Goal: Register for event/course

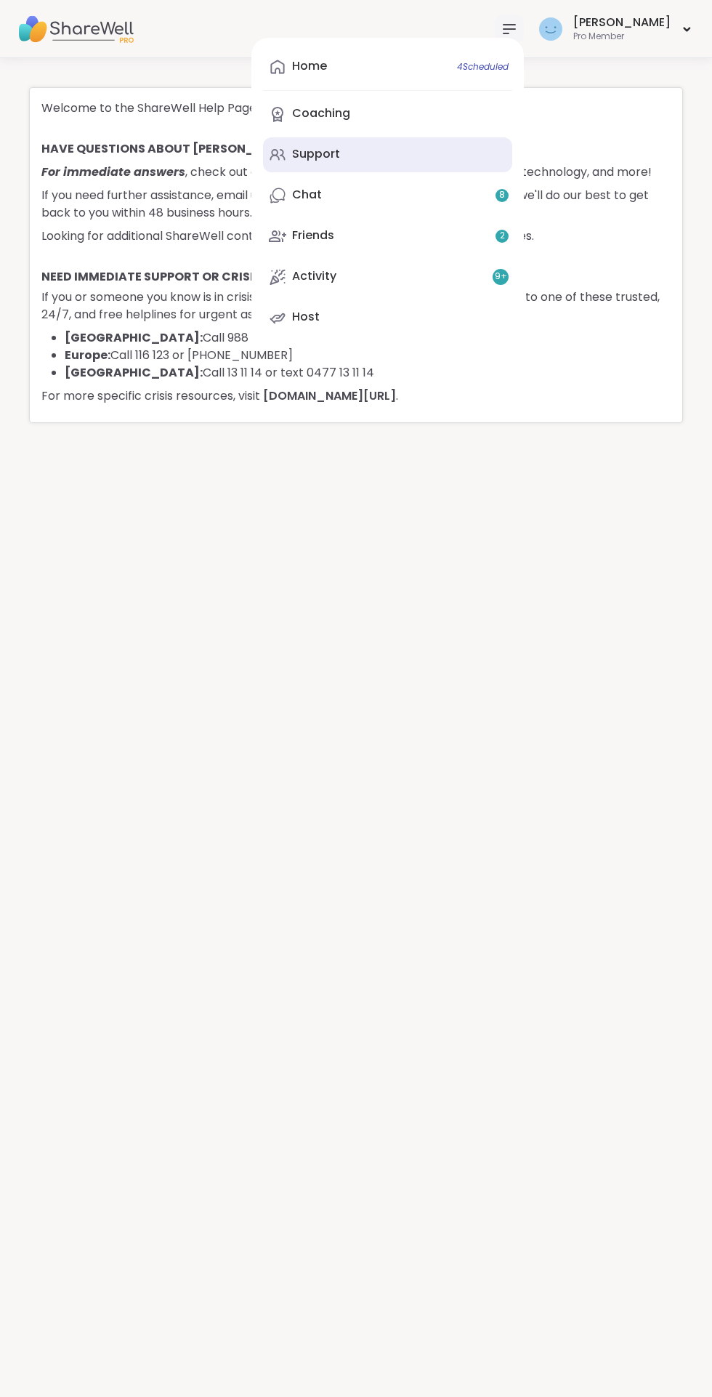
click at [340, 153] on div "Support" at bounding box center [316, 154] width 48 height 16
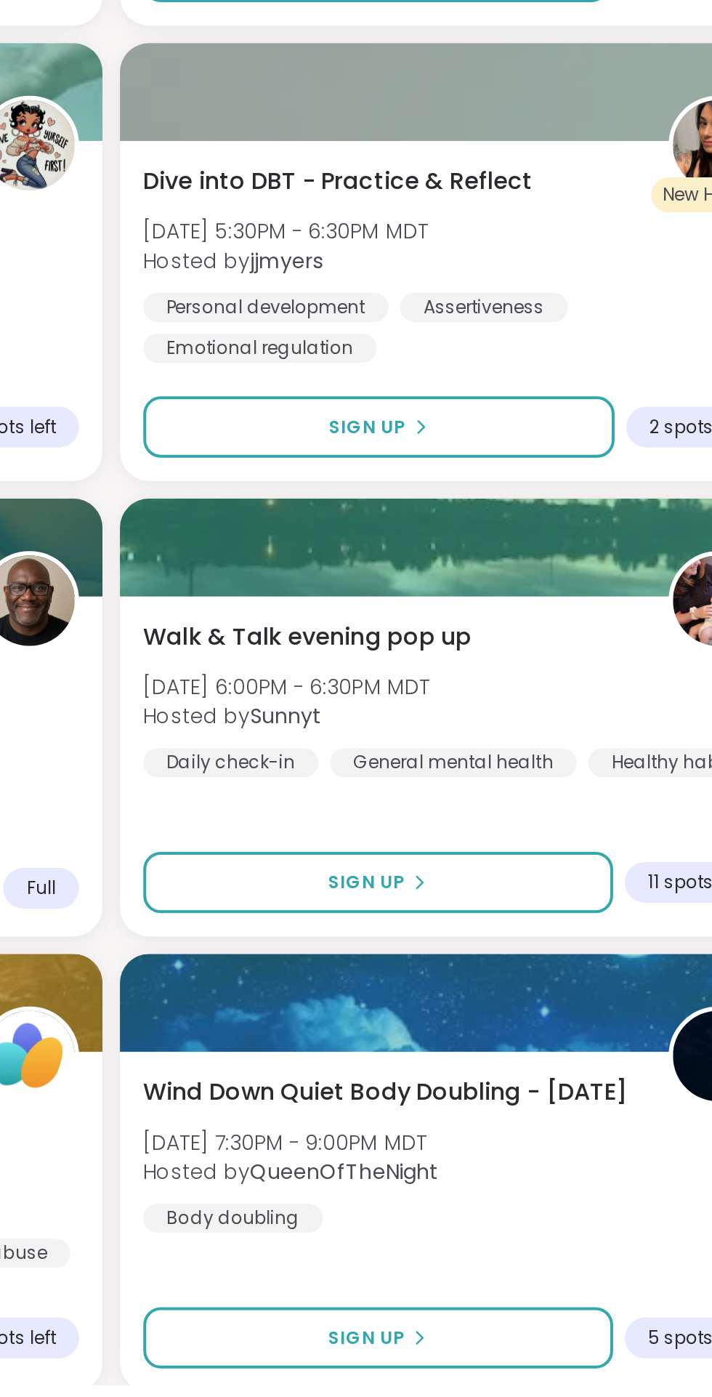
scroll to position [3044, 0]
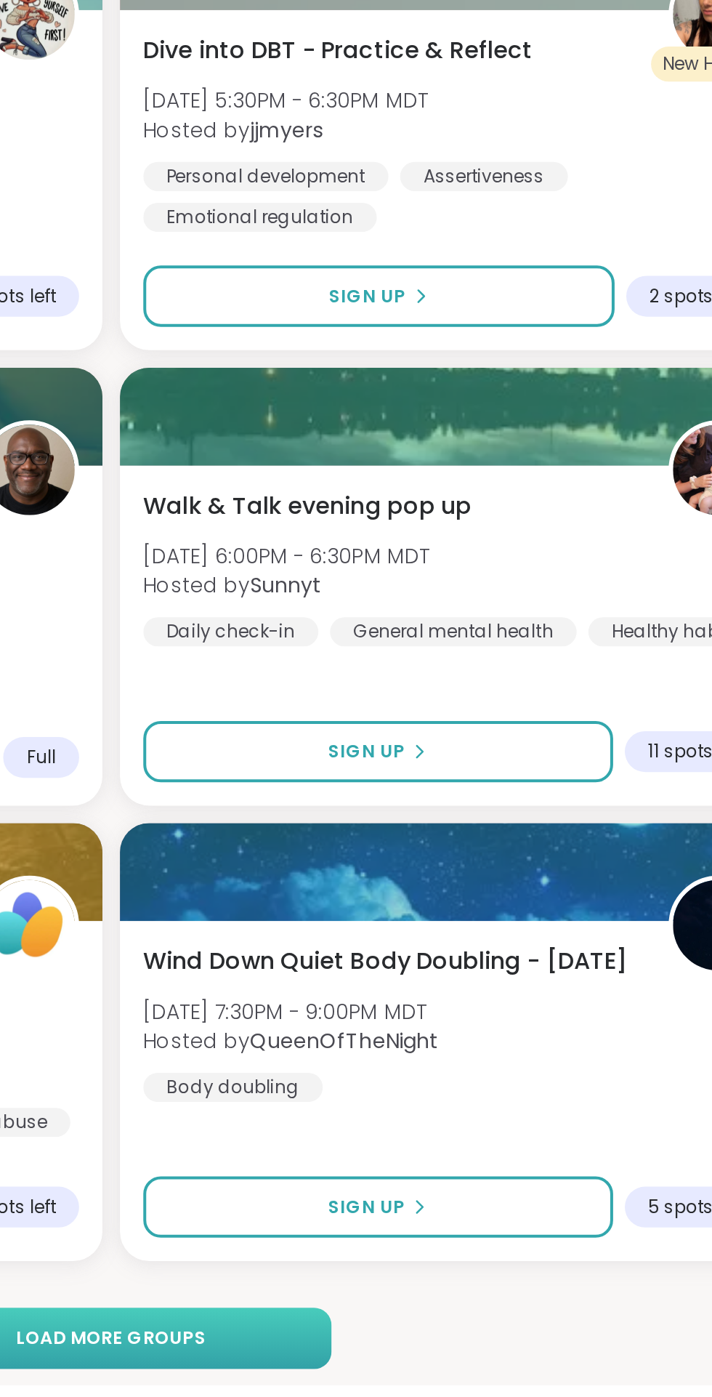
click at [374, 1372] on span "Load more groups" at bounding box center [356, 1373] width 94 height 13
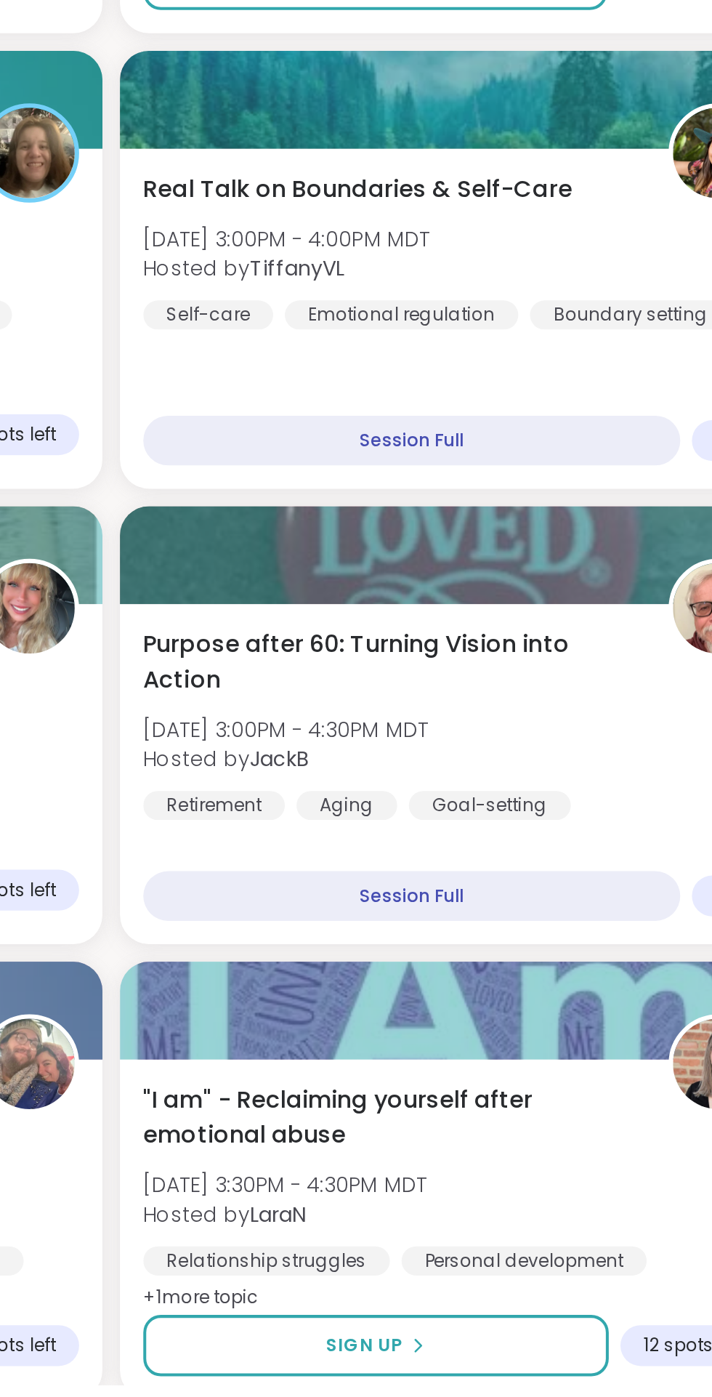
scroll to position [7126, 0]
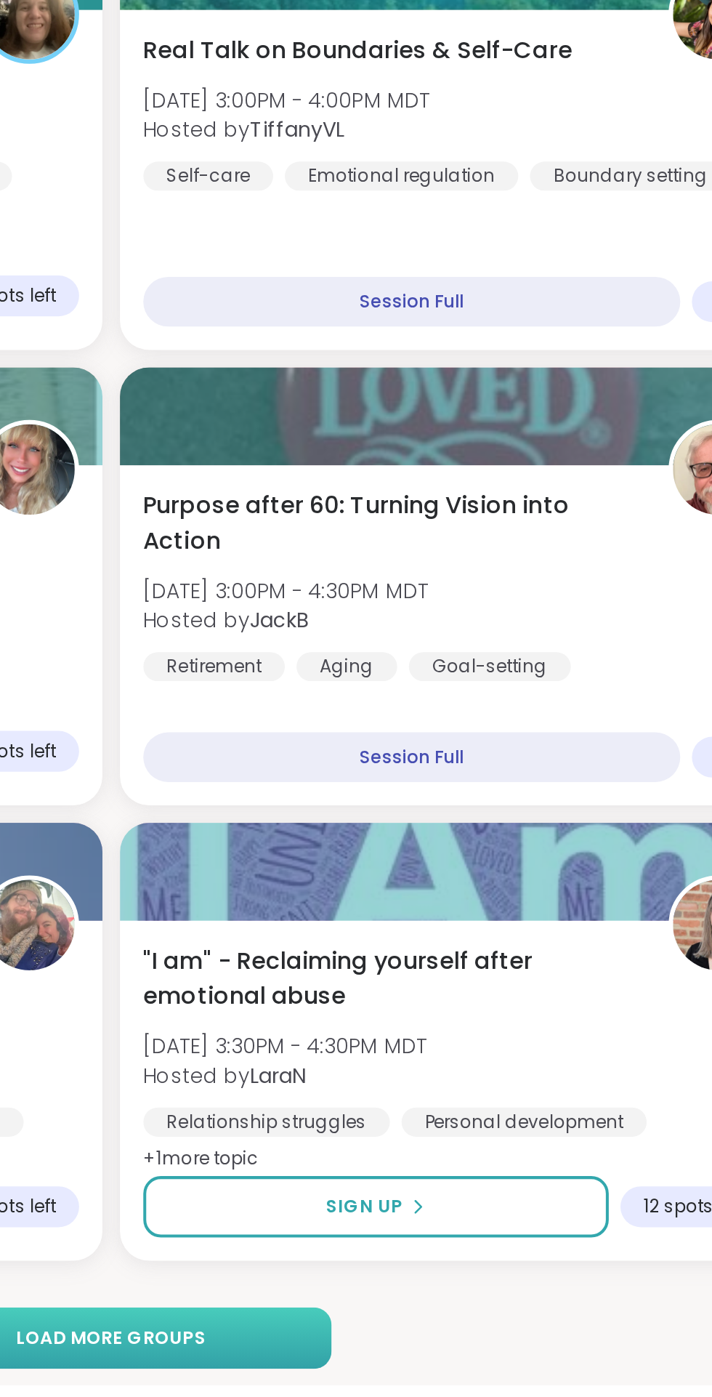
click at [356, 1372] on span "Load more groups" at bounding box center [356, 1373] width 94 height 13
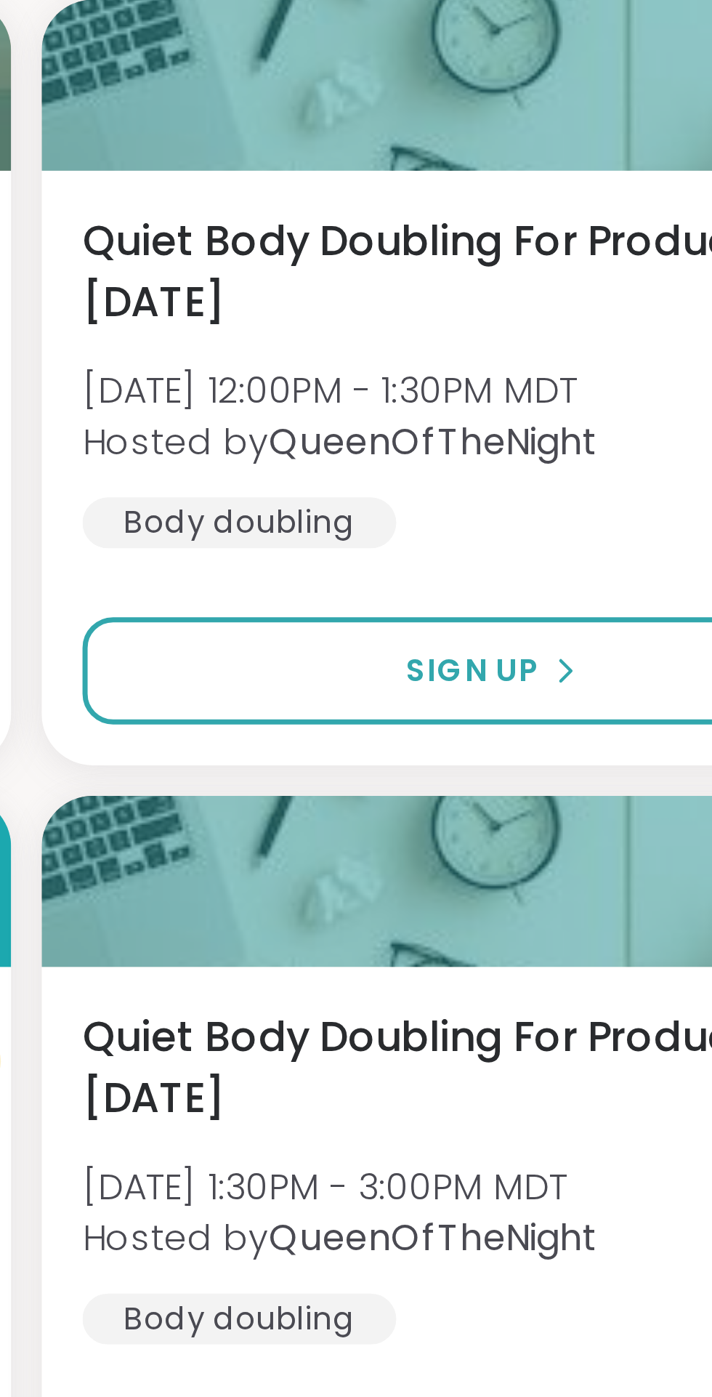
scroll to position [10980, 0]
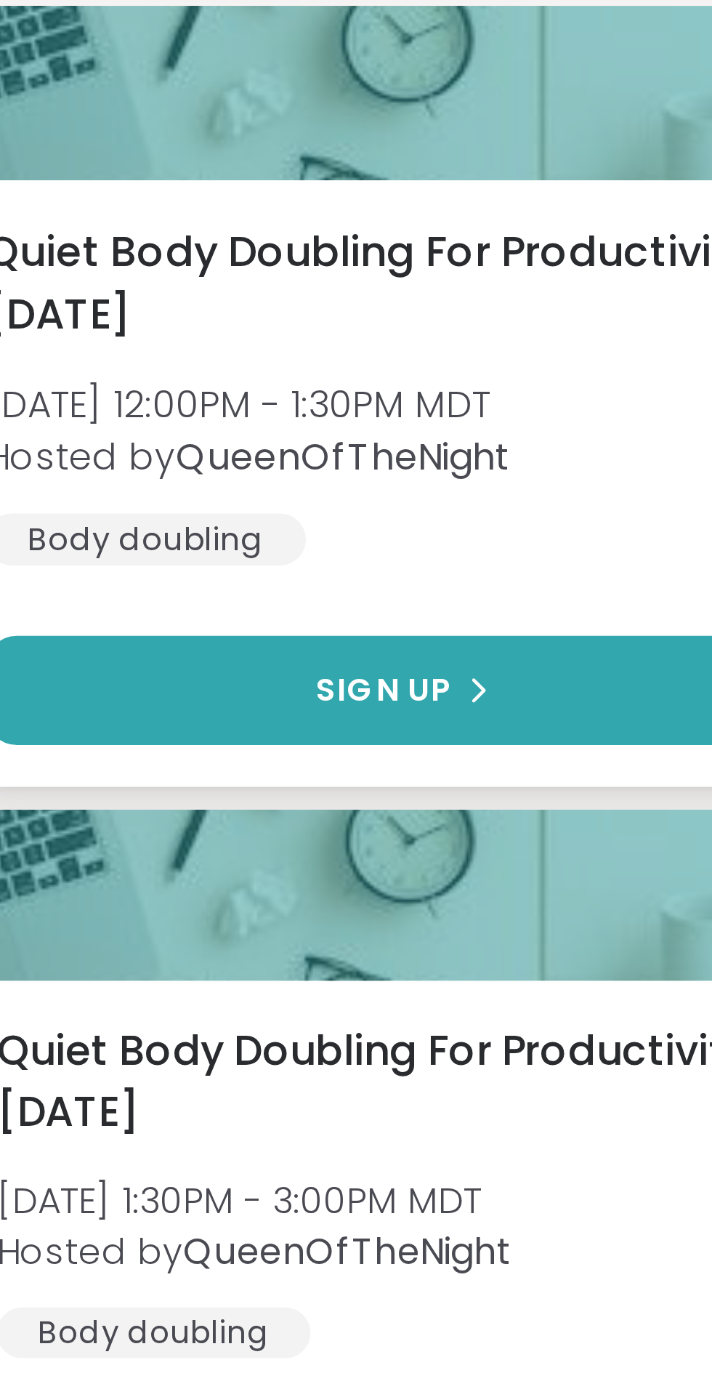
click at [491, 853] on span "Sign Up" at bounding box center [482, 856] width 39 height 13
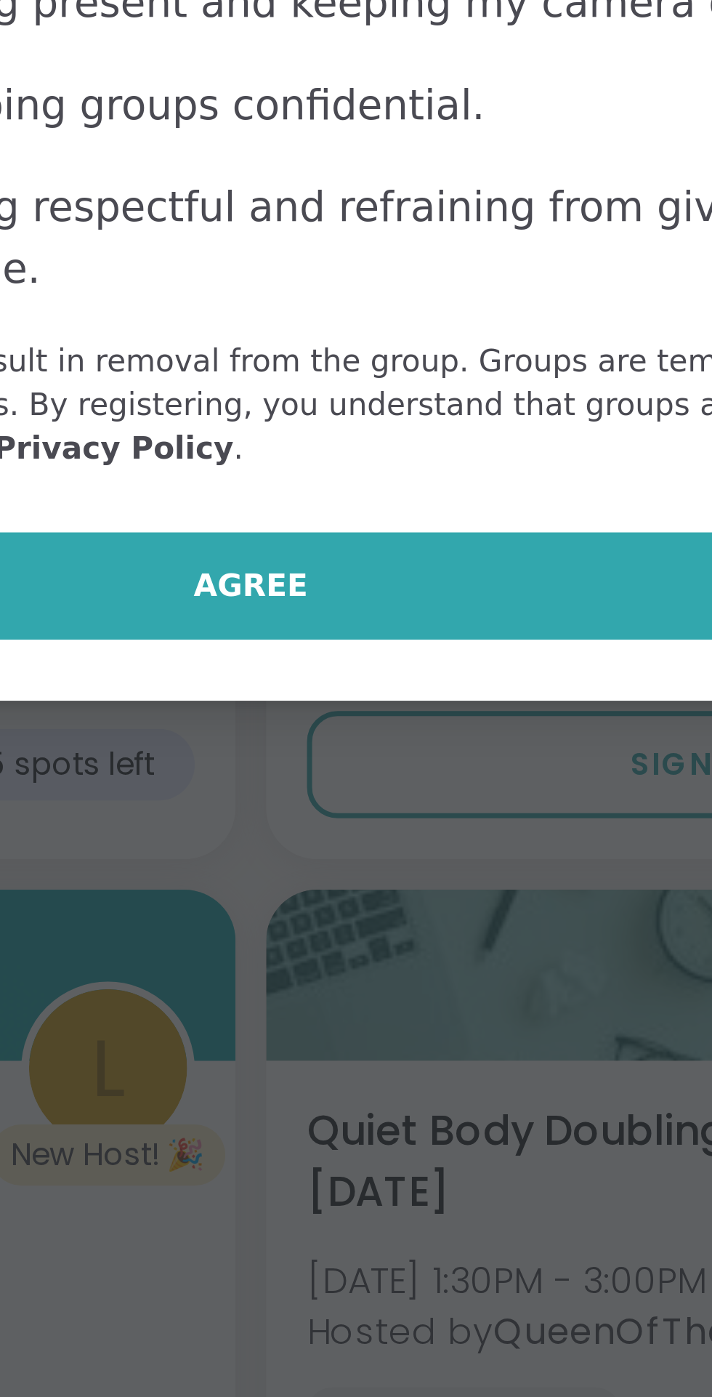
click at [358, 805] on span "Agree" at bounding box center [356, 804] width 33 height 13
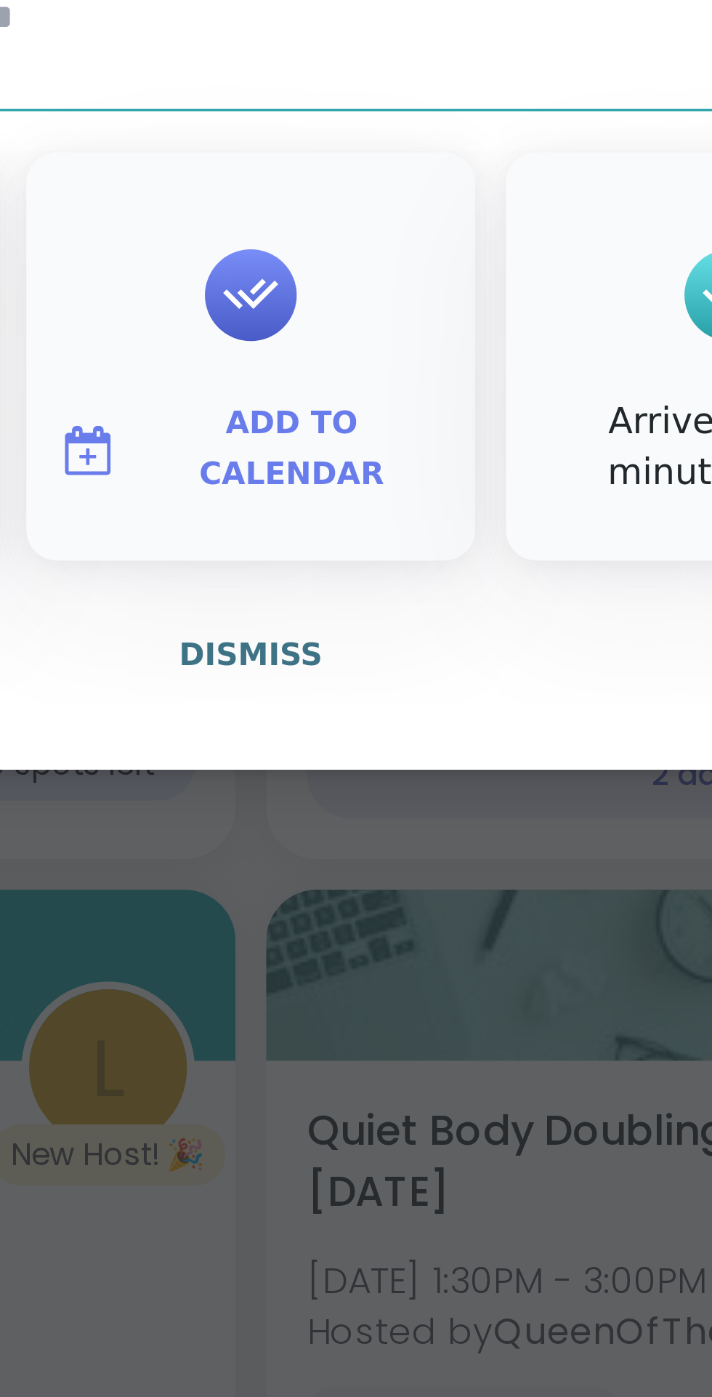
click at [377, 769] on span "Add to Calendar" at bounding box center [367, 766] width 87 height 28
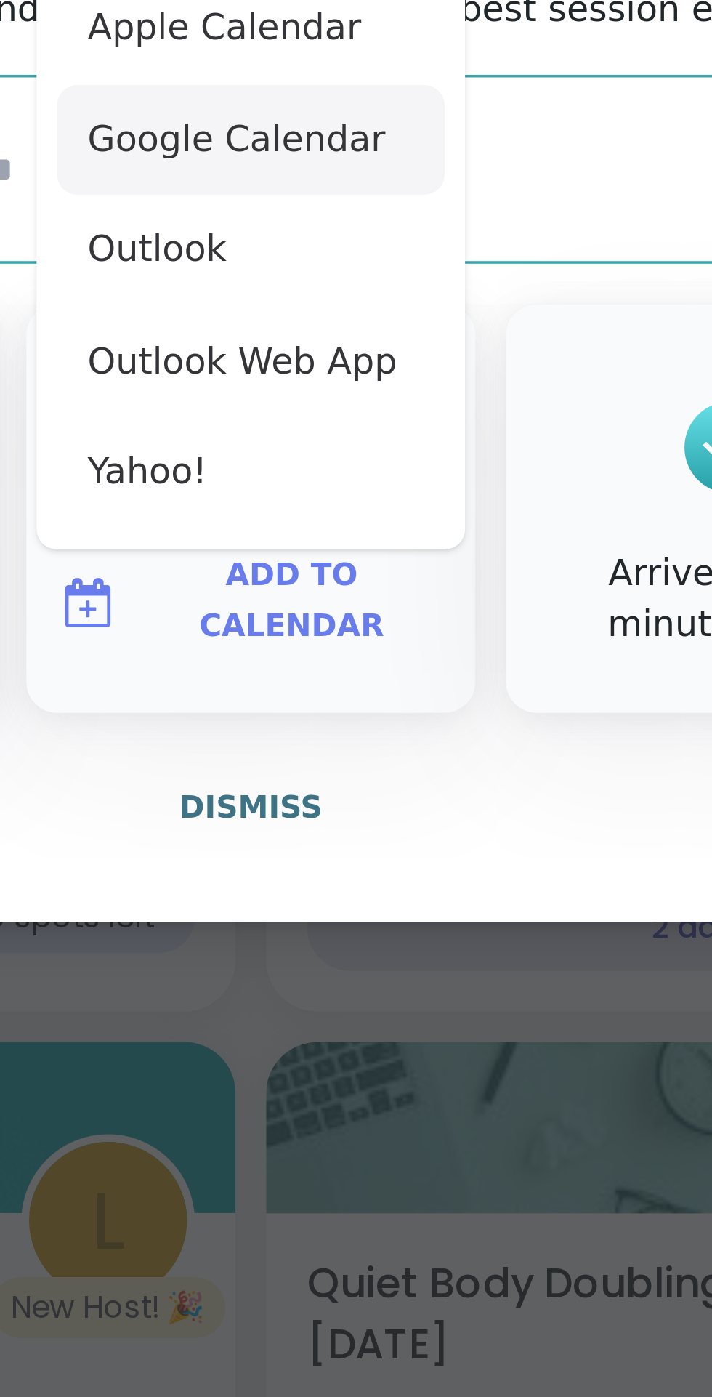
click at [356, 638] on button "Google Calendar" at bounding box center [356, 635] width 110 height 32
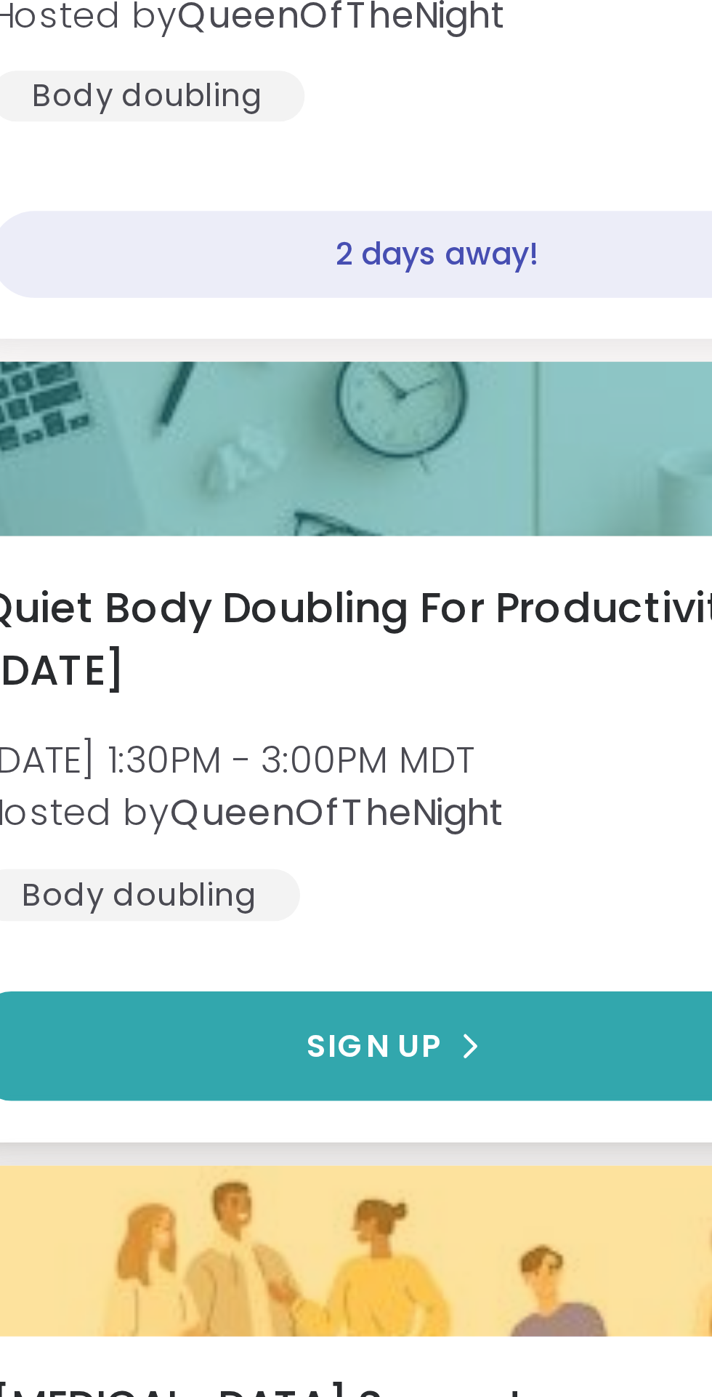
click at [483, 1082] on span "Sign Up" at bounding box center [481, 1083] width 39 height 13
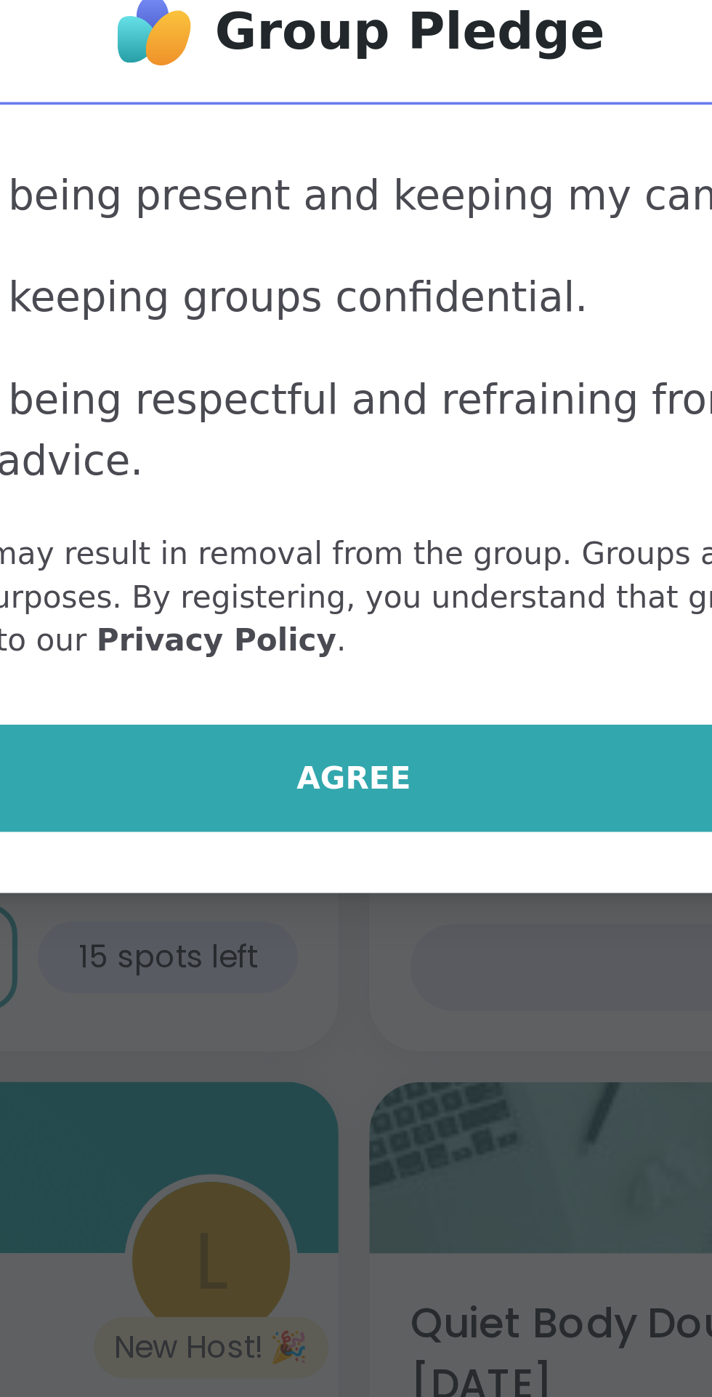
click at [358, 808] on span "Agree" at bounding box center [356, 804] width 33 height 13
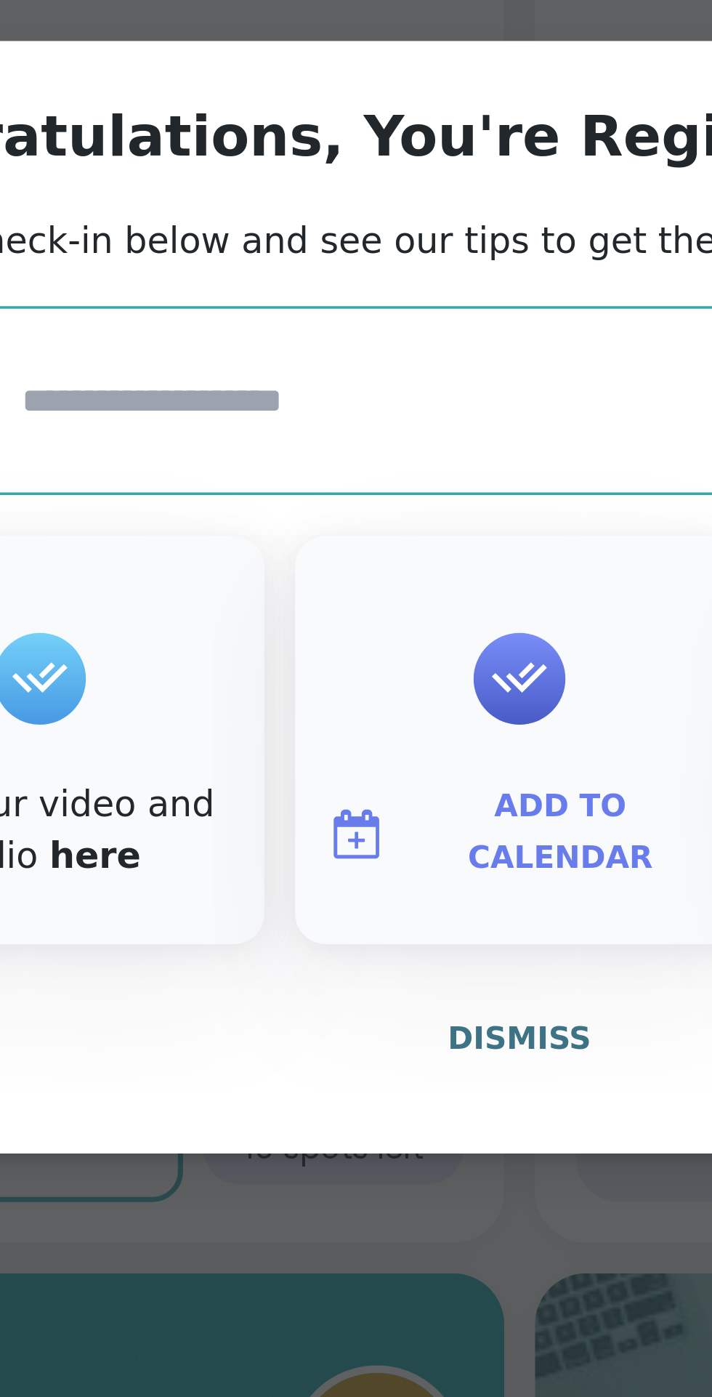
click at [350, 774] on span "Add to Calendar" at bounding box center [367, 766] width 87 height 28
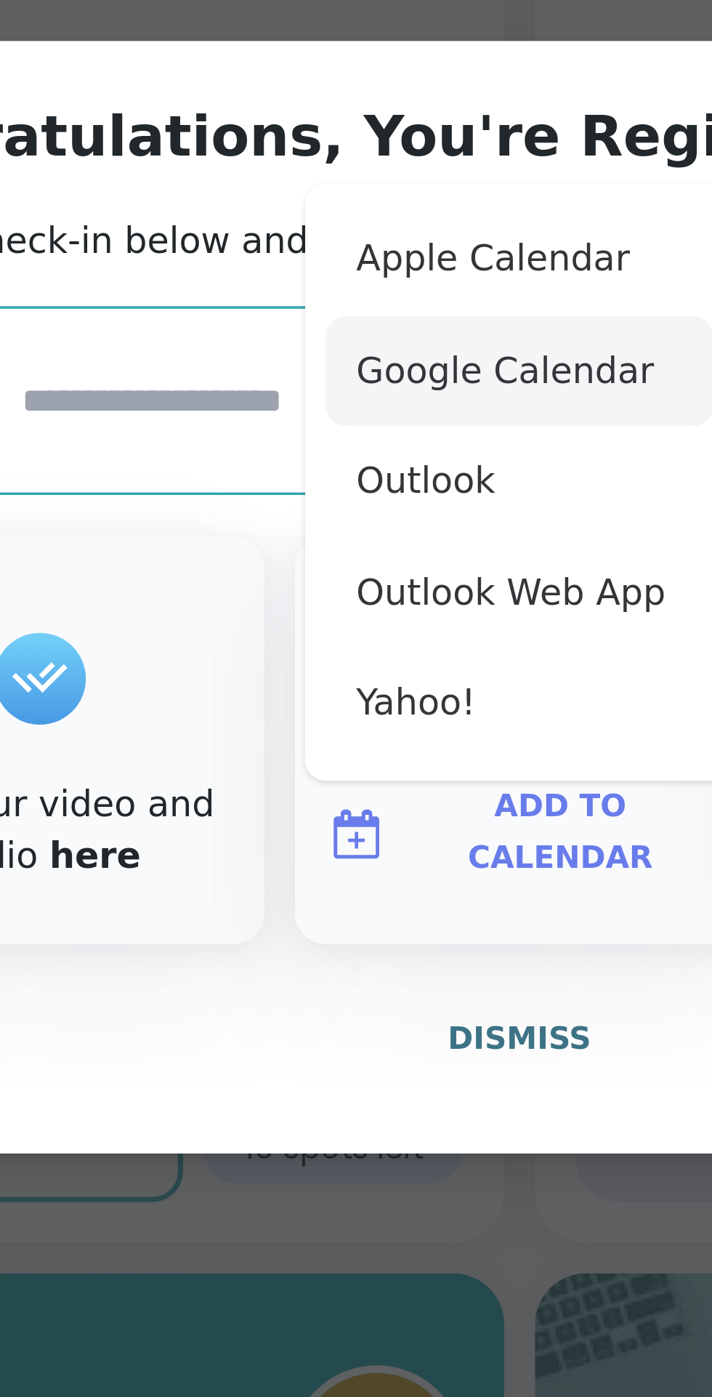
click at [350, 640] on button "Google Calendar" at bounding box center [356, 635] width 110 height 32
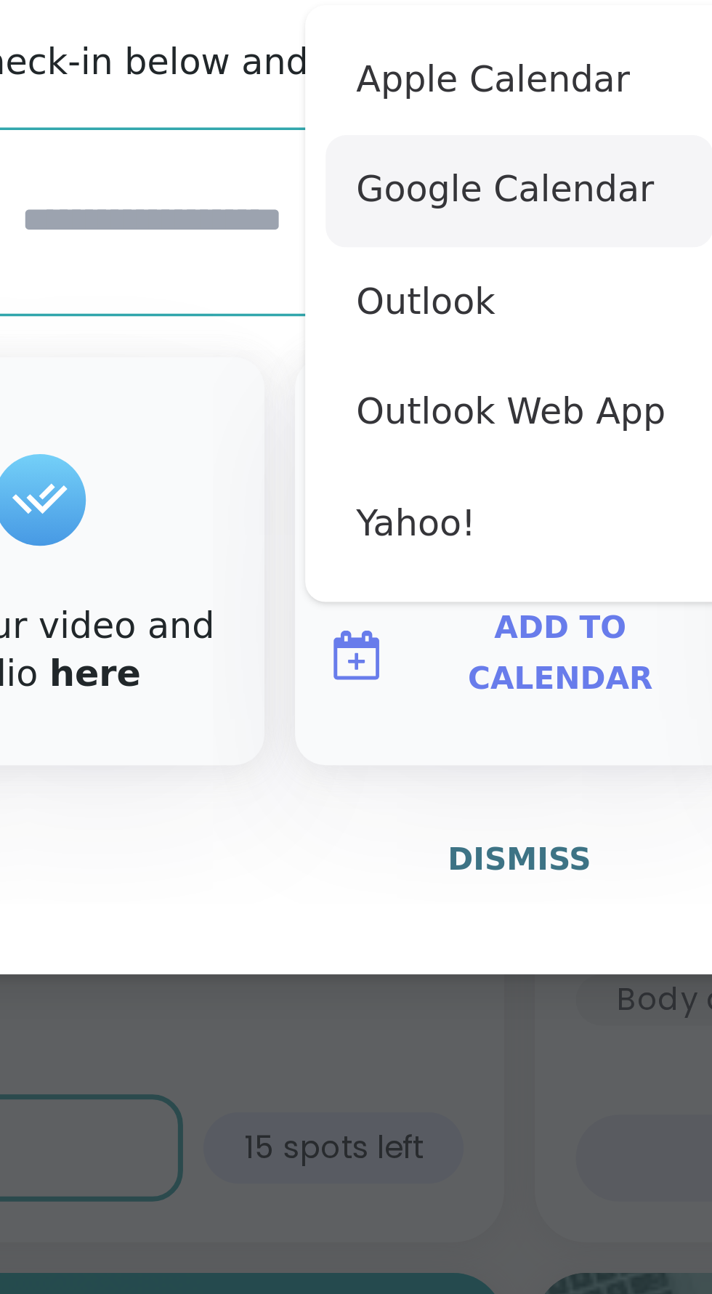
type textarea "*"
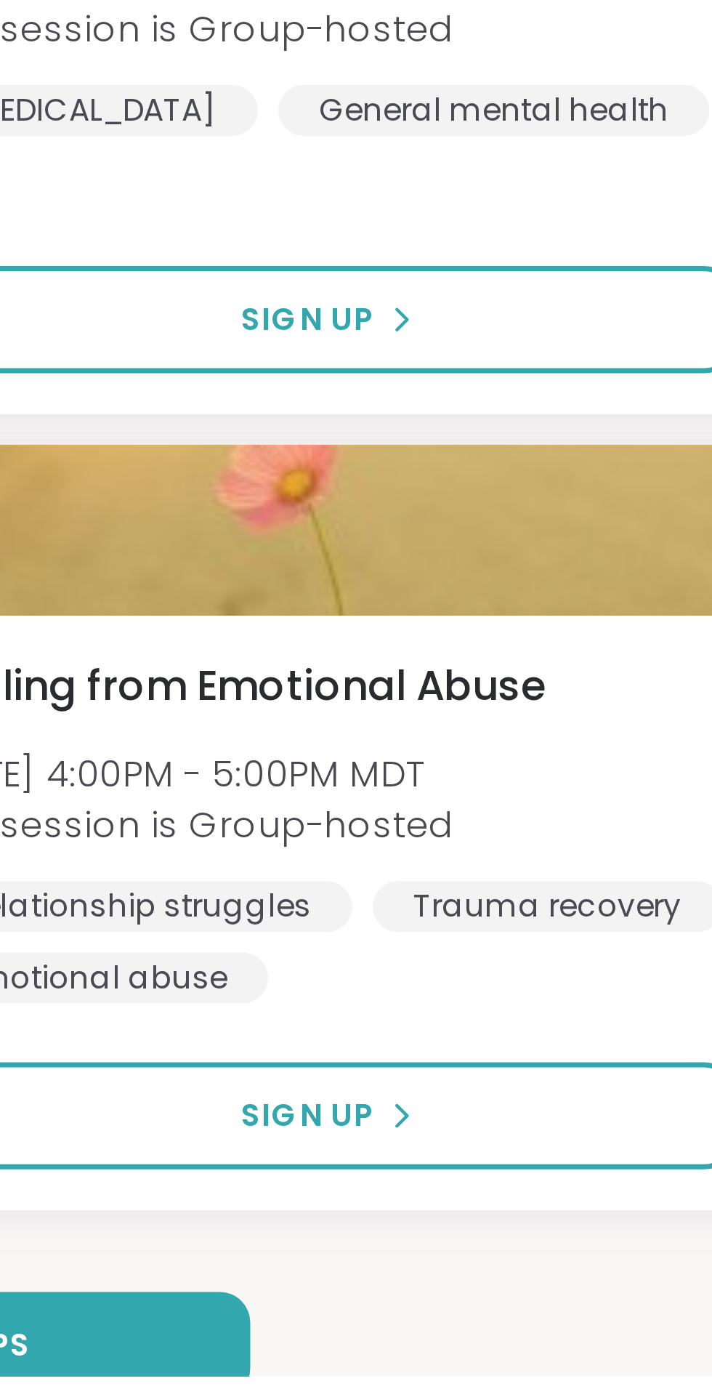
scroll to position [11207, 0]
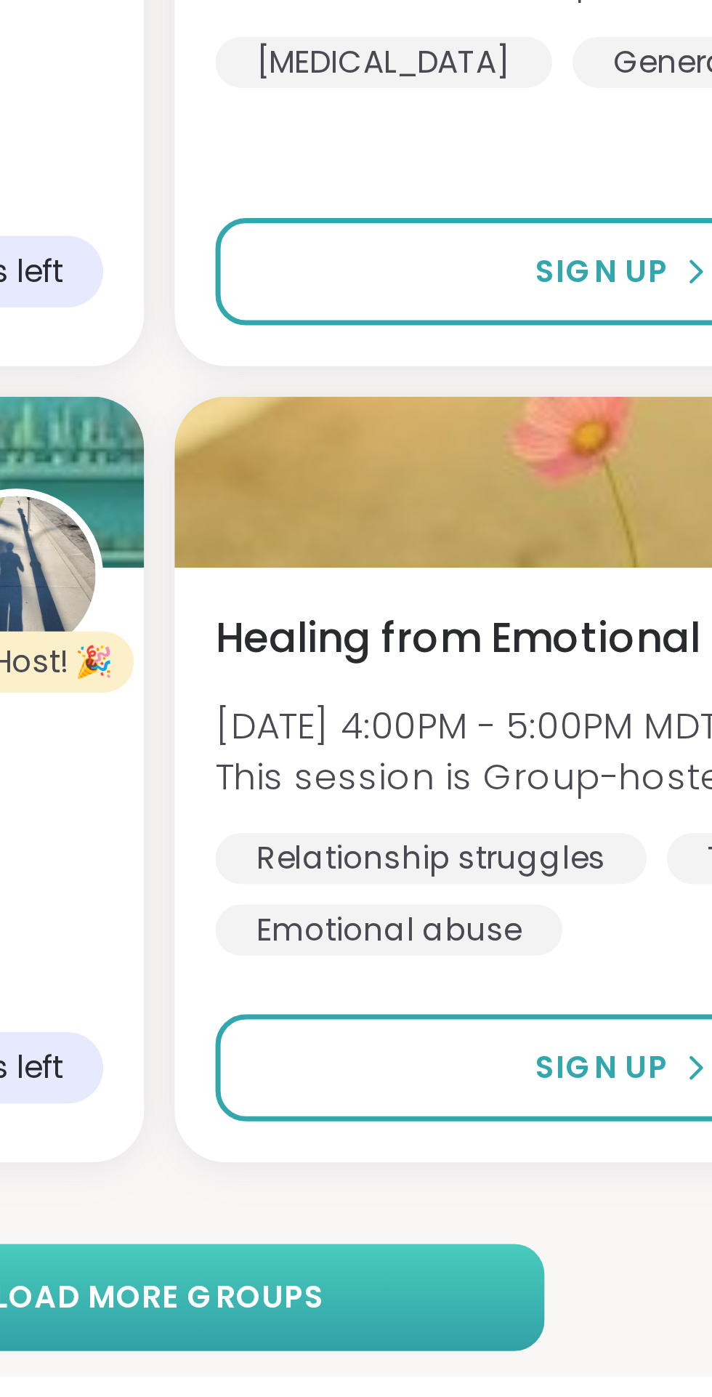
click at [366, 1377] on span "Load more groups" at bounding box center [356, 1374] width 94 height 13
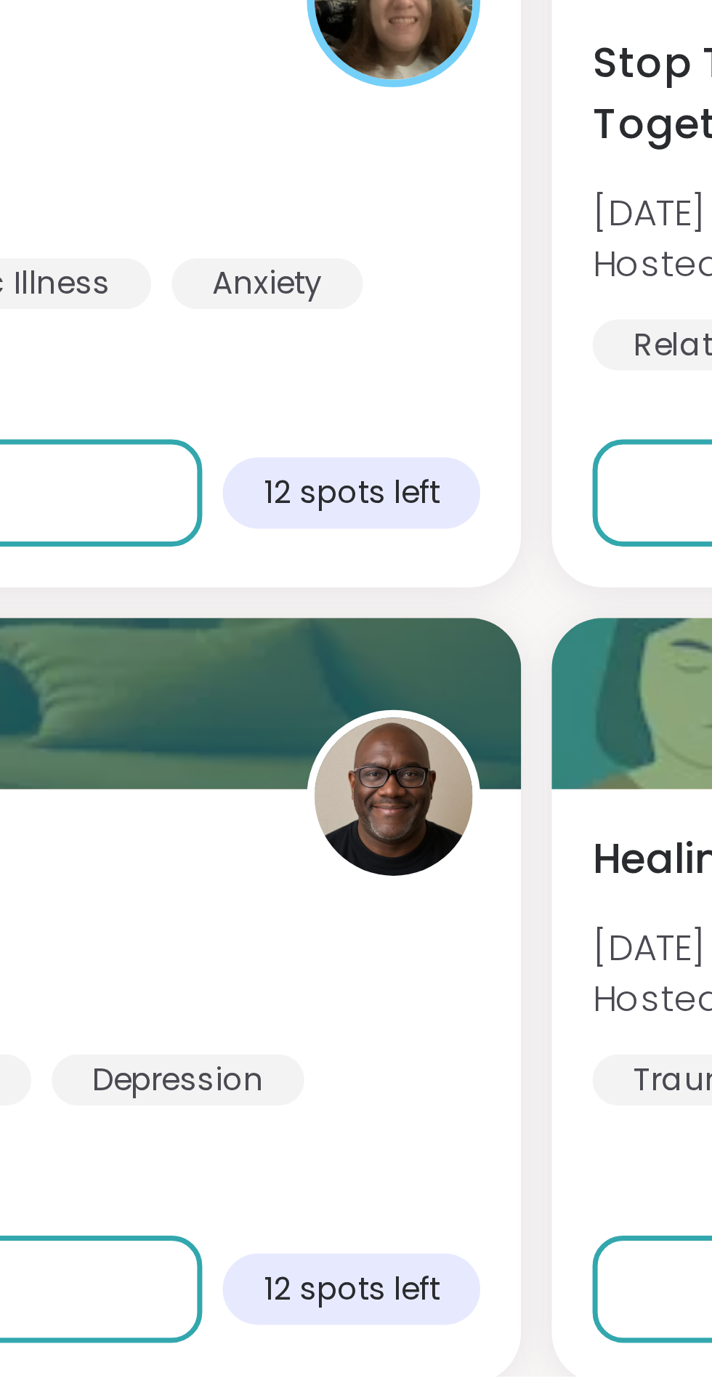
scroll to position [12073, 0]
